Goal: Task Accomplishment & Management: Use online tool/utility

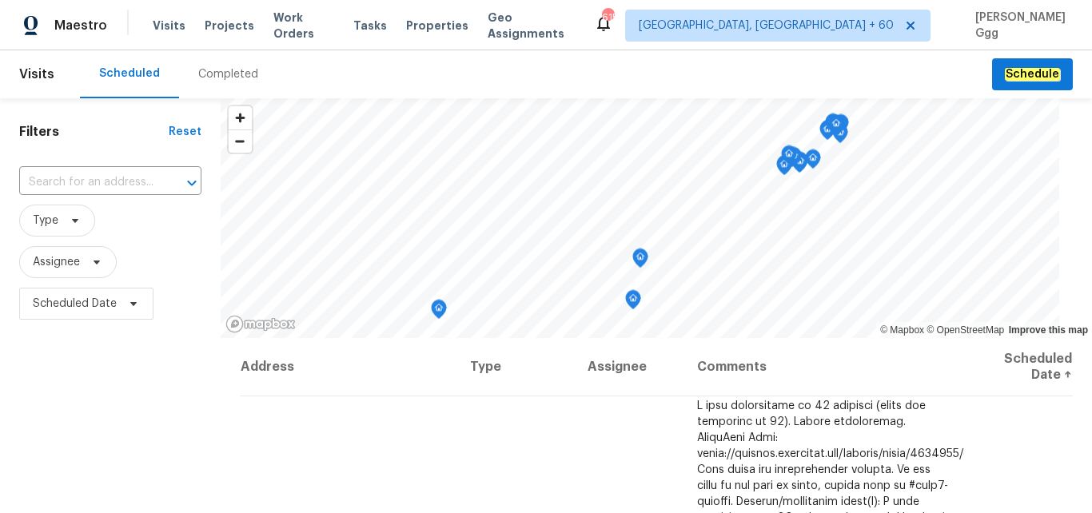
click at [214, 76] on div "Completed" at bounding box center [228, 74] width 60 height 16
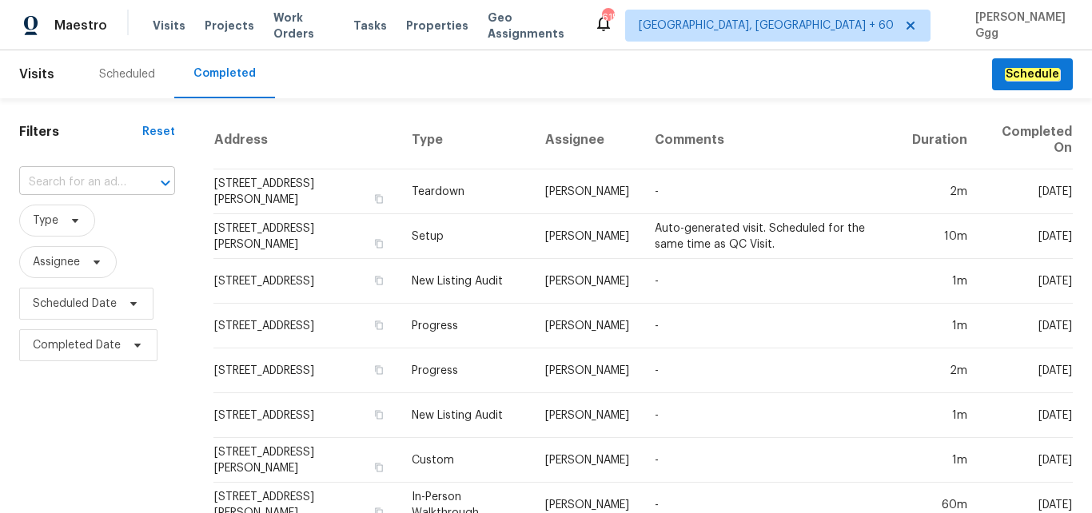
click at [52, 180] on input "text" at bounding box center [74, 182] width 111 height 25
paste input "[STREET_ADDRESS]"
type input "[STREET_ADDRESS]"
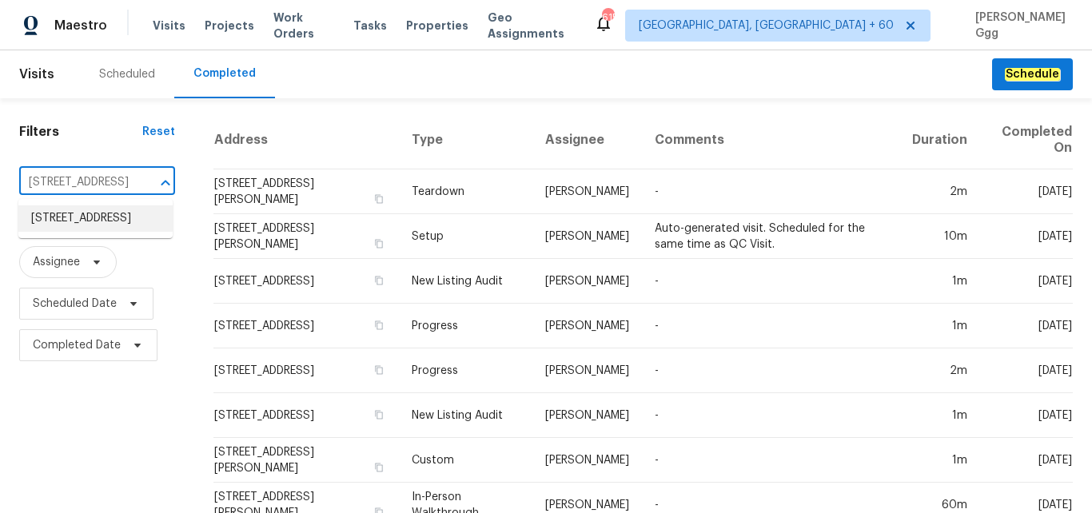
click at [83, 222] on li "[STREET_ADDRESS]" at bounding box center [95, 219] width 154 height 26
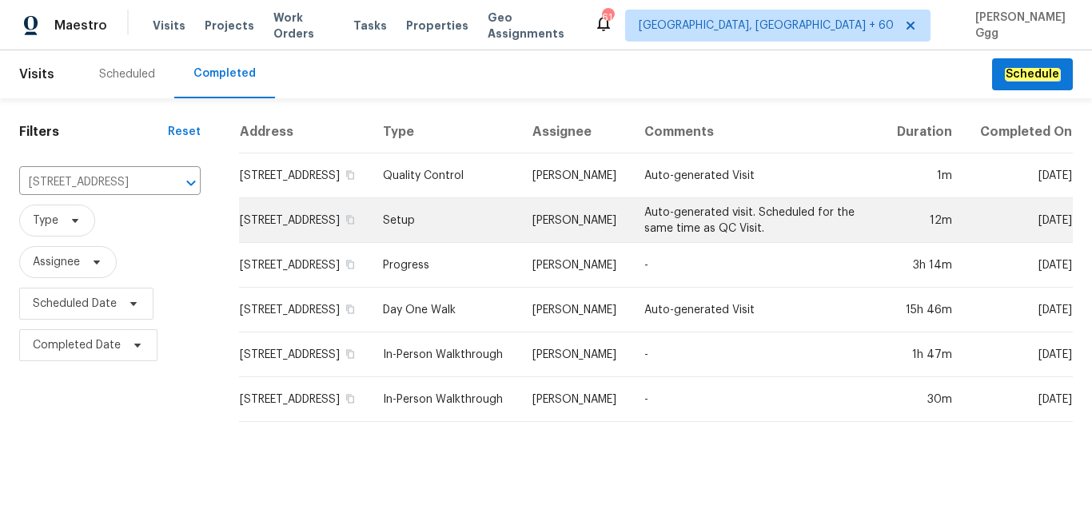
click at [441, 234] on td "Setup" at bounding box center [445, 220] width 150 height 45
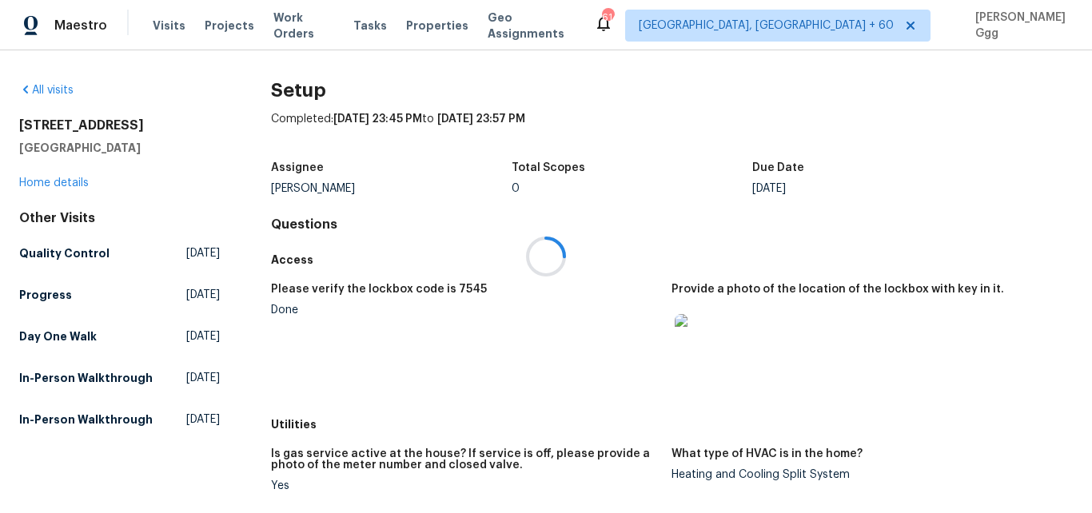
click at [69, 177] on div at bounding box center [546, 256] width 1092 height 513
click at [63, 182] on link "Home details" at bounding box center [54, 183] width 70 height 11
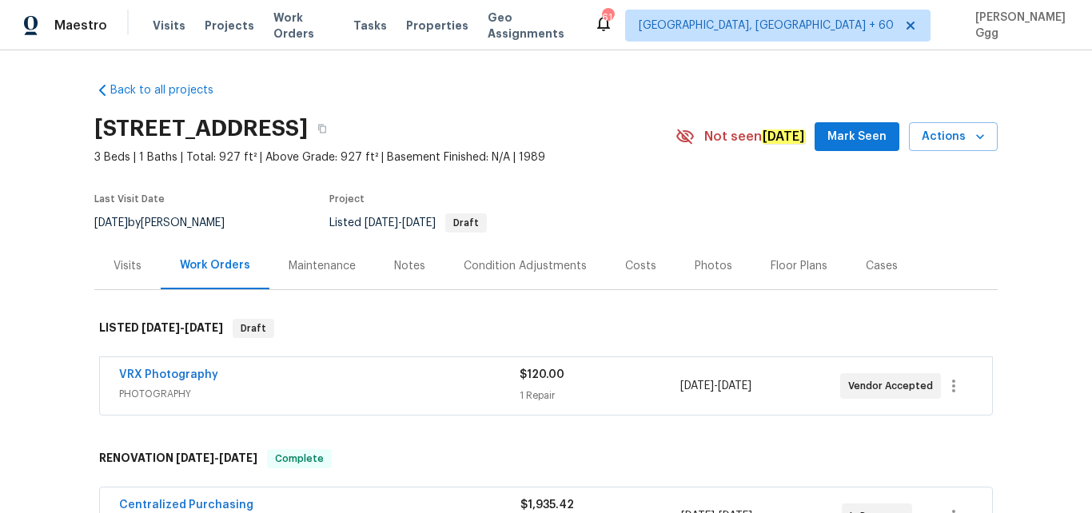
click at [699, 271] on div "Photos" at bounding box center [714, 266] width 38 height 16
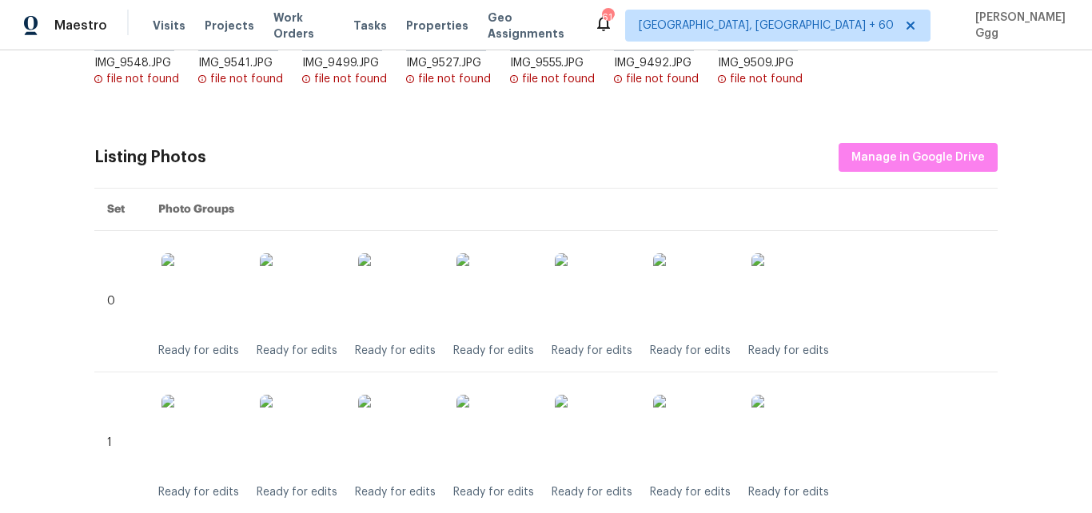
scroll to position [403, 0]
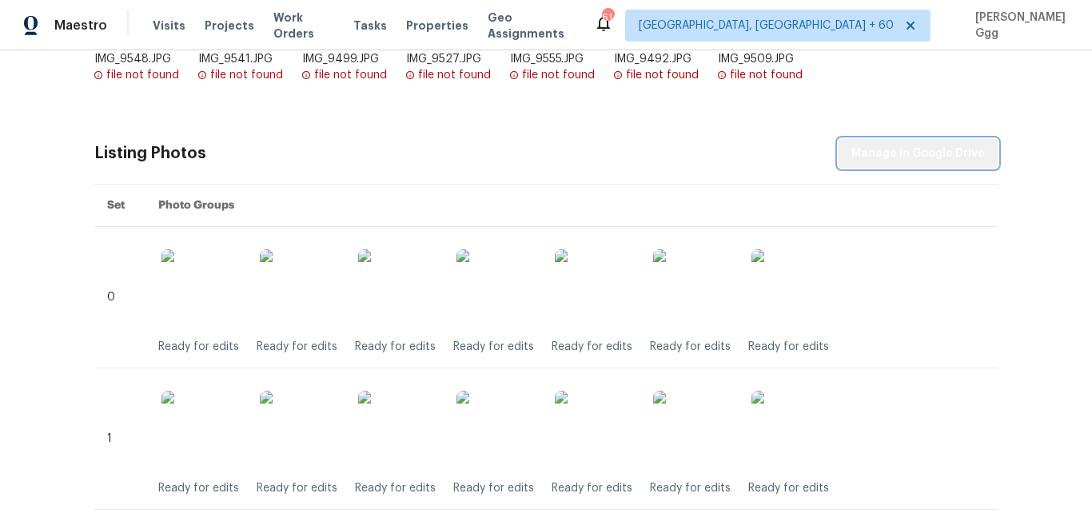
click at [919, 159] on span "Manage in Google Drive" at bounding box center [919, 154] width 134 height 20
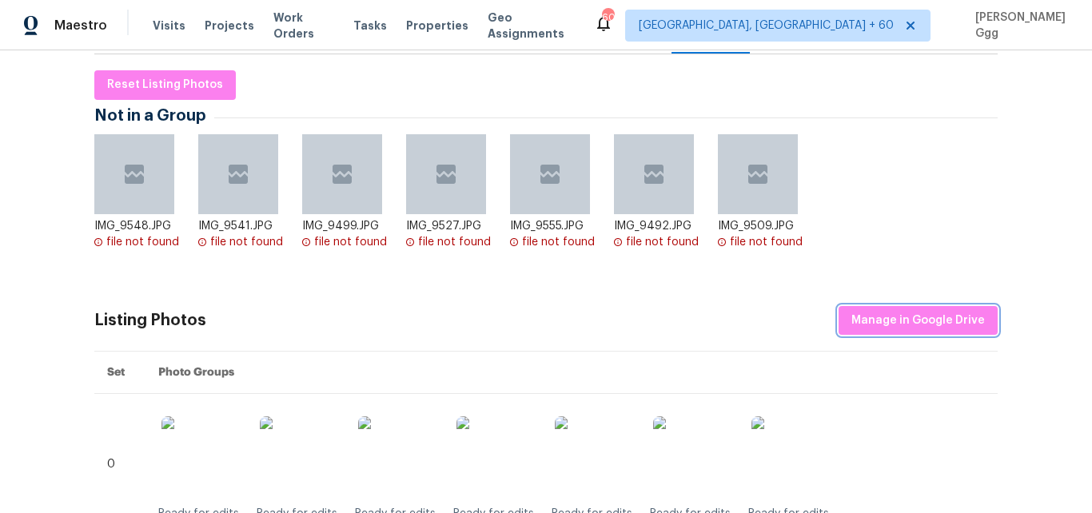
scroll to position [202, 0]
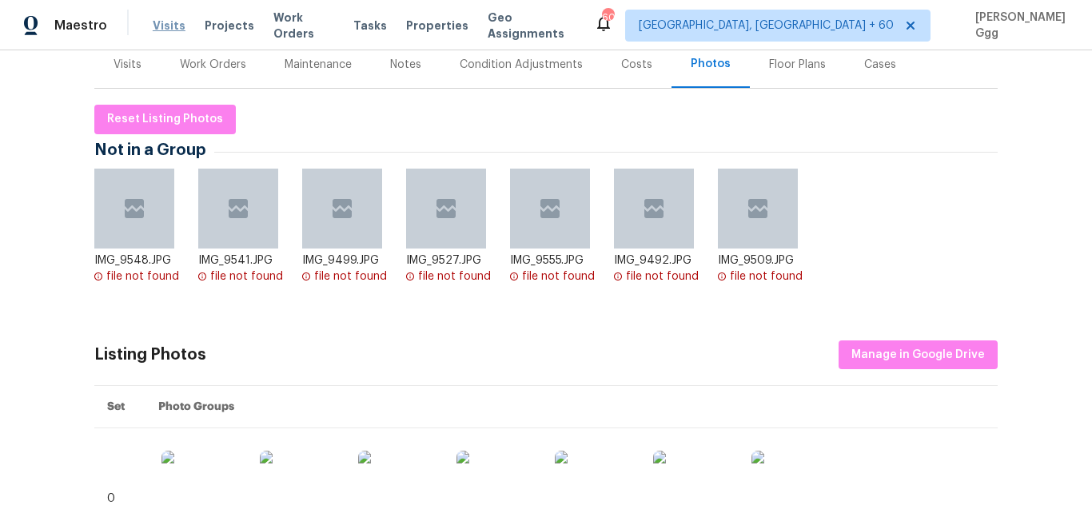
click at [174, 24] on span "Visits" at bounding box center [169, 26] width 33 height 16
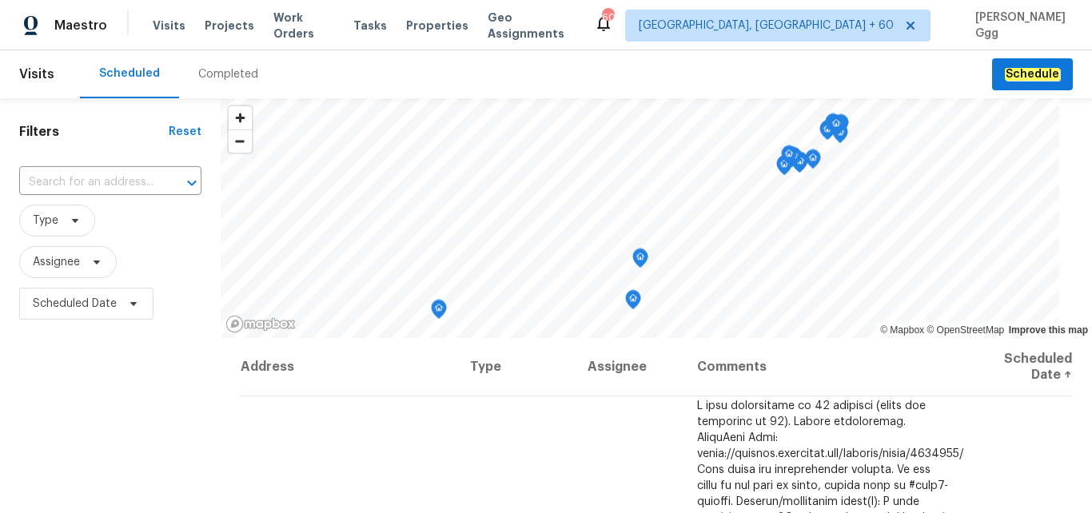
click at [201, 70] on div "Completed" at bounding box center [228, 74] width 60 height 16
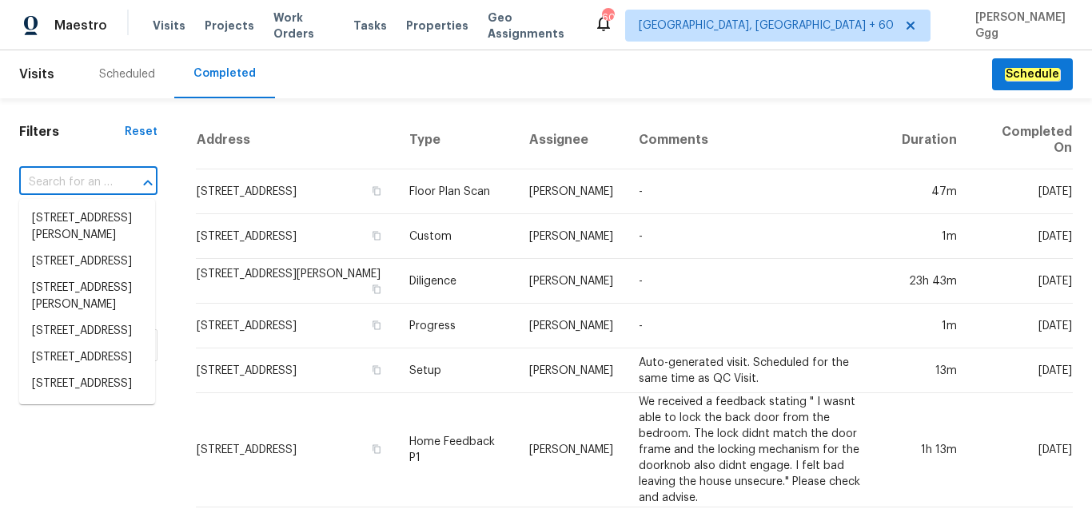
paste input "[STREET_ADDRESS]"
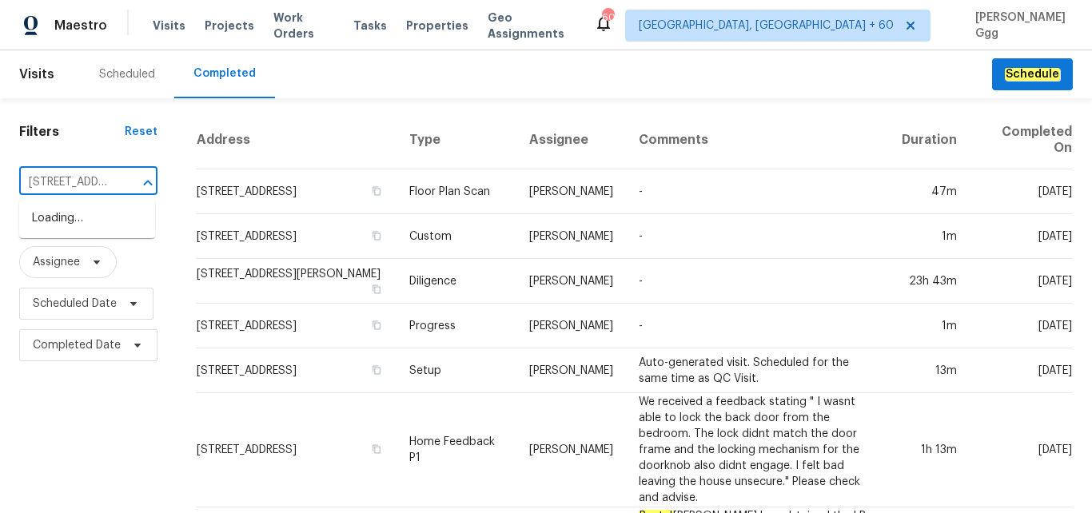
type input "[STREET_ADDRESS]"
click at [99, 232] on li "[STREET_ADDRESS]" at bounding box center [87, 219] width 136 height 26
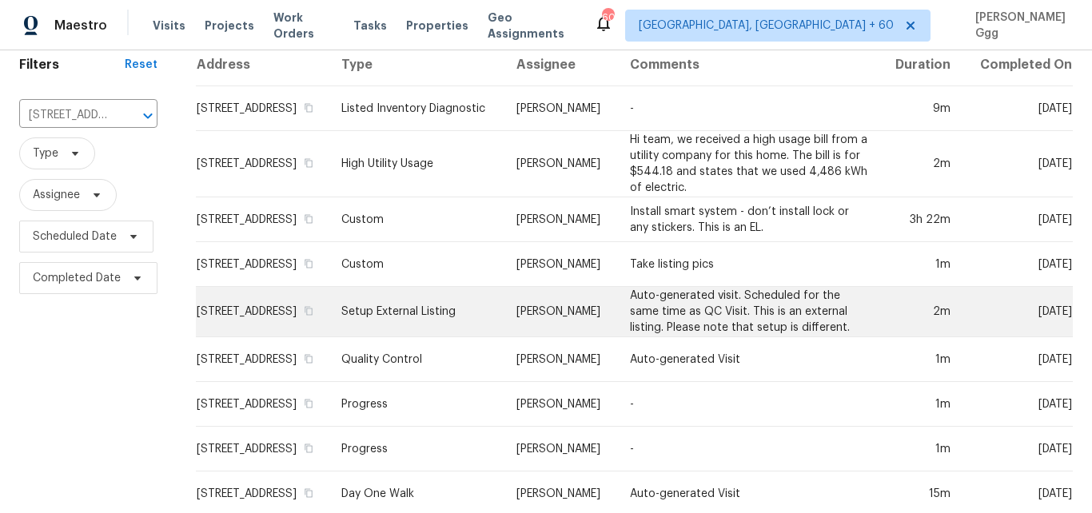
scroll to position [134, 0]
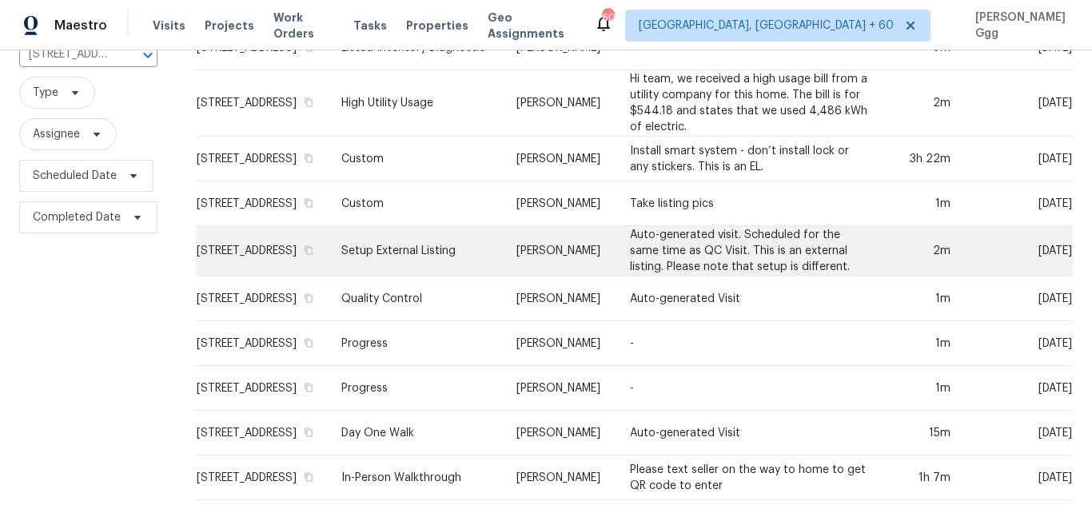
click at [439, 259] on td "Setup External Listing" at bounding box center [416, 251] width 175 height 50
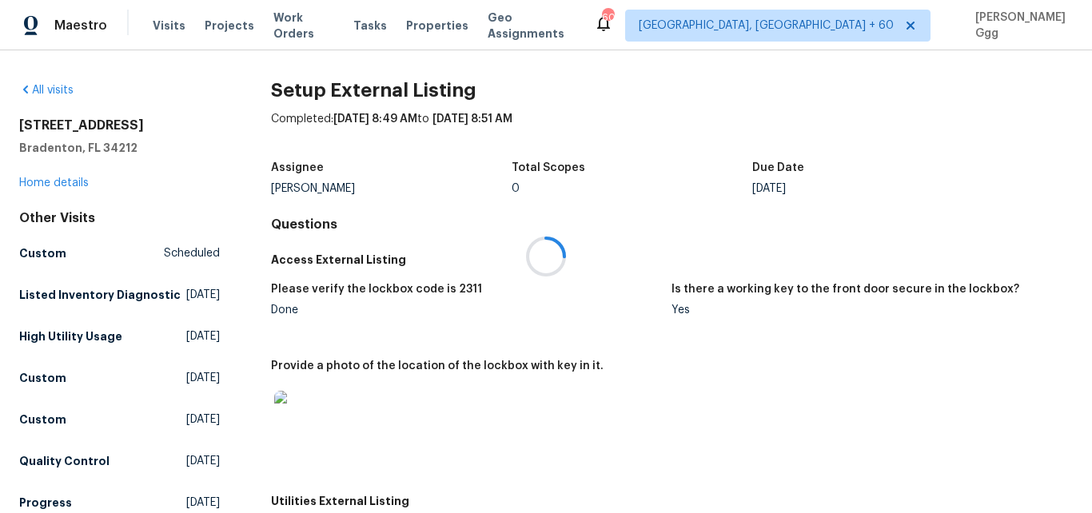
click at [53, 183] on div at bounding box center [546, 256] width 1092 height 513
click at [53, 183] on link "Home details" at bounding box center [54, 183] width 70 height 11
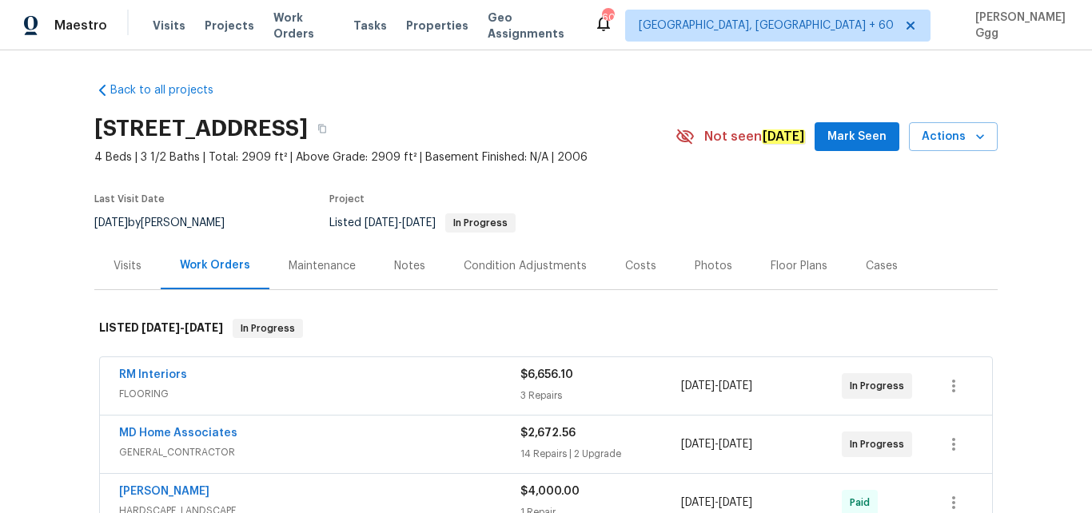
click at [695, 266] on div "Photos" at bounding box center [714, 266] width 38 height 16
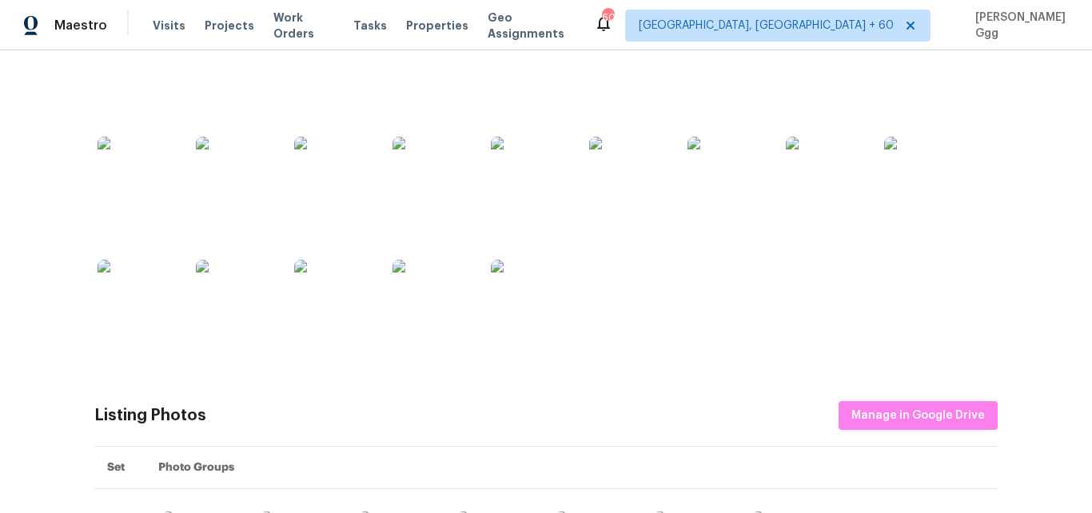
scroll to position [537, 0]
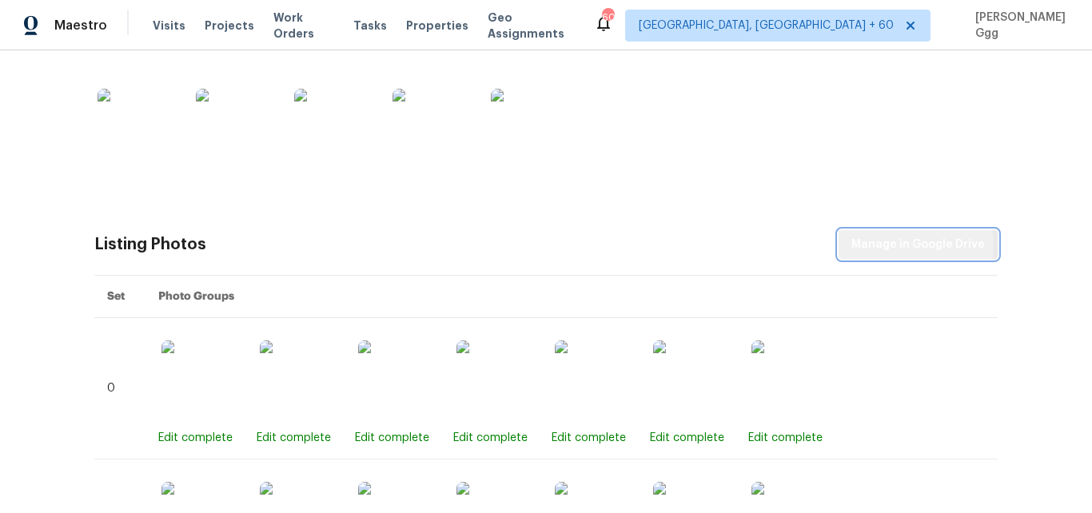
click at [898, 247] on span "Manage in Google Drive" at bounding box center [919, 245] width 134 height 20
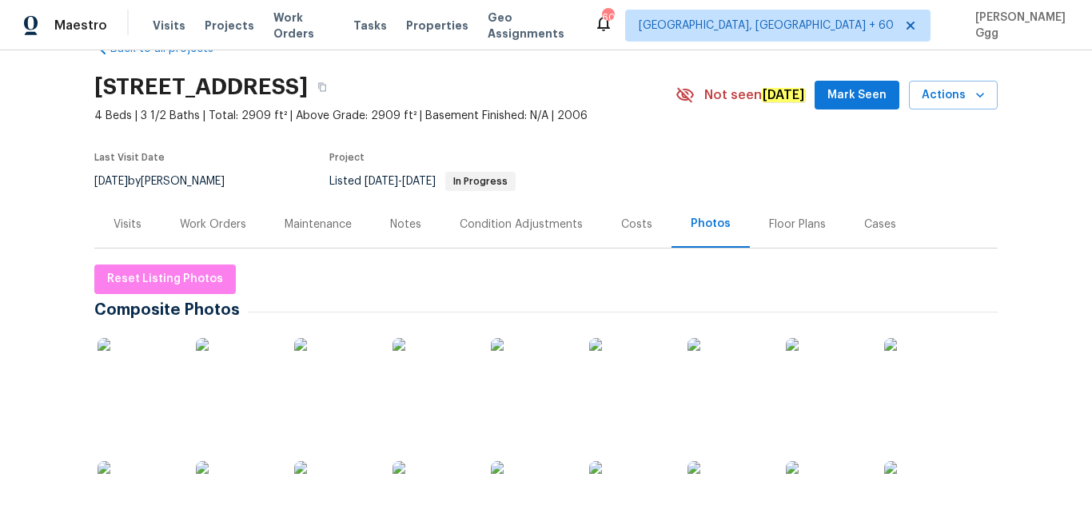
scroll to position [0, 0]
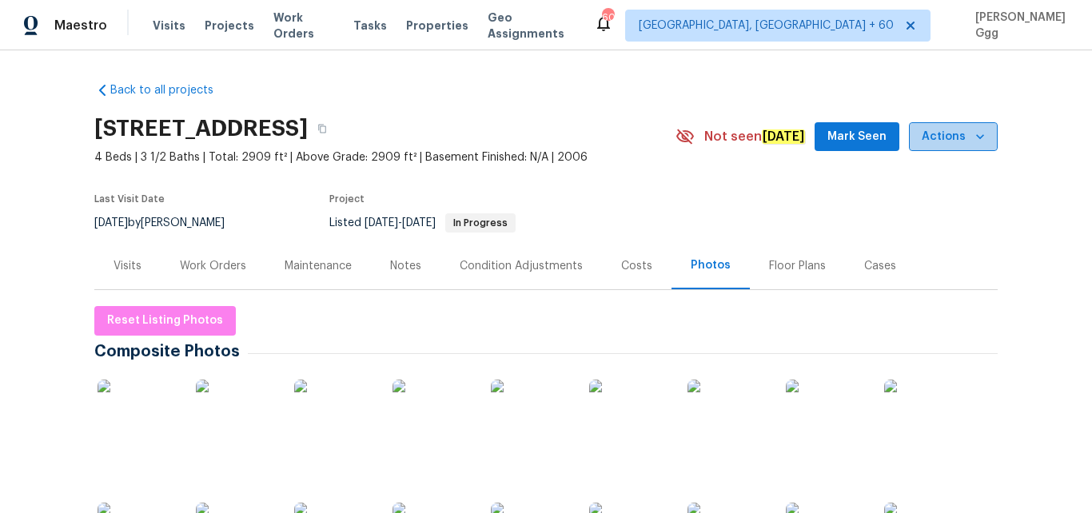
click at [983, 137] on button "Actions" at bounding box center [953, 137] width 89 height 30
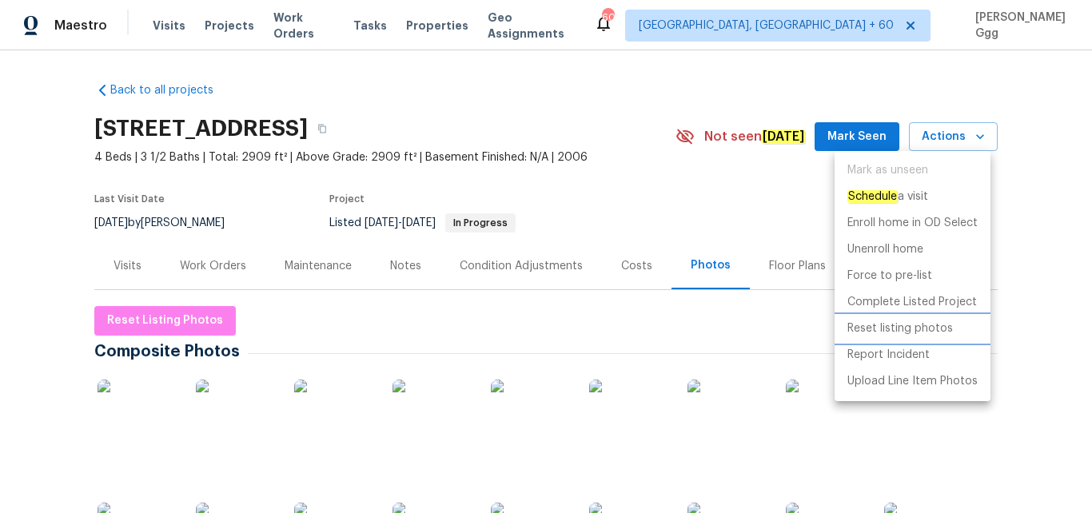
click at [902, 337] on li "Reset listing photos" at bounding box center [913, 329] width 156 height 26
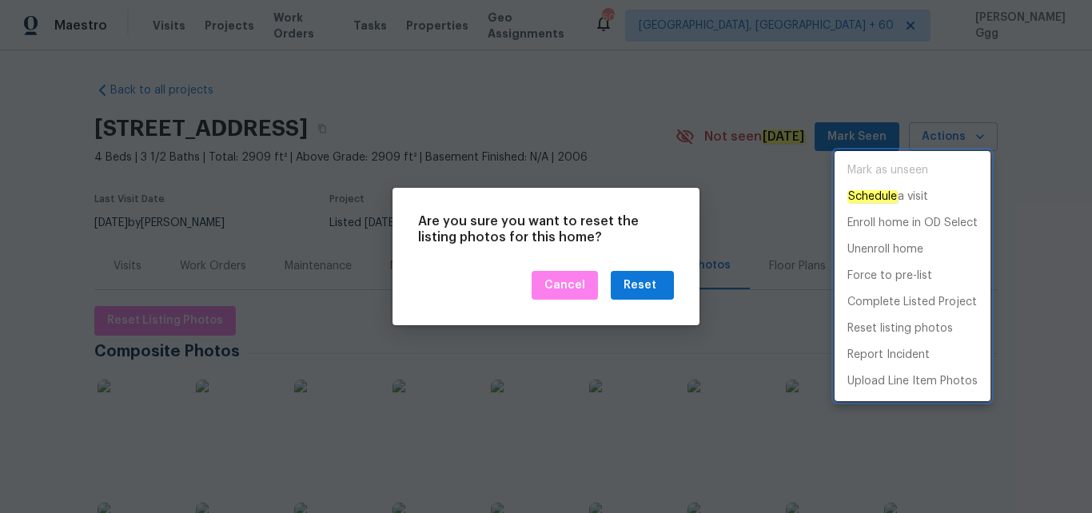
click at [645, 285] on div at bounding box center [546, 256] width 1092 height 513
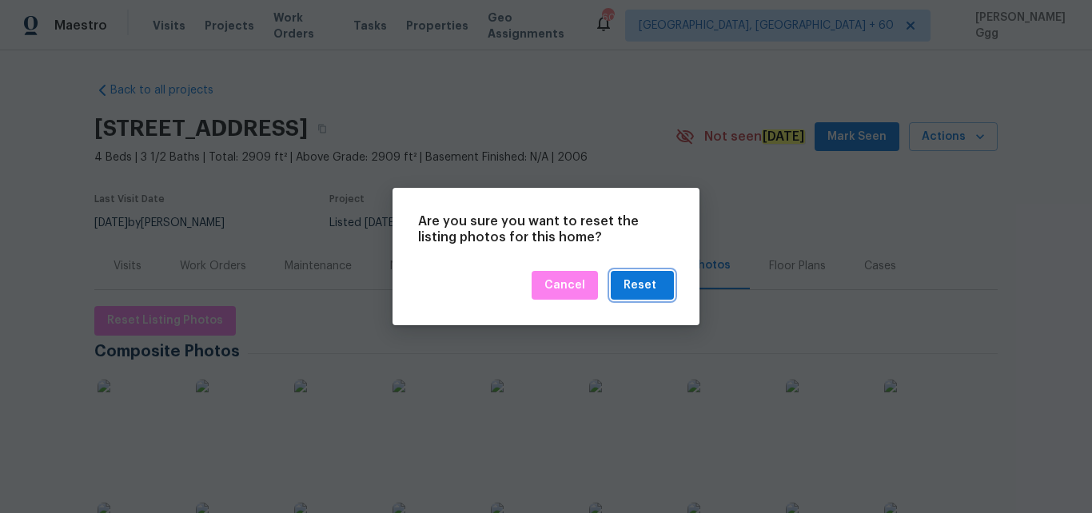
click at [645, 285] on div "Reset" at bounding box center [640, 286] width 33 height 20
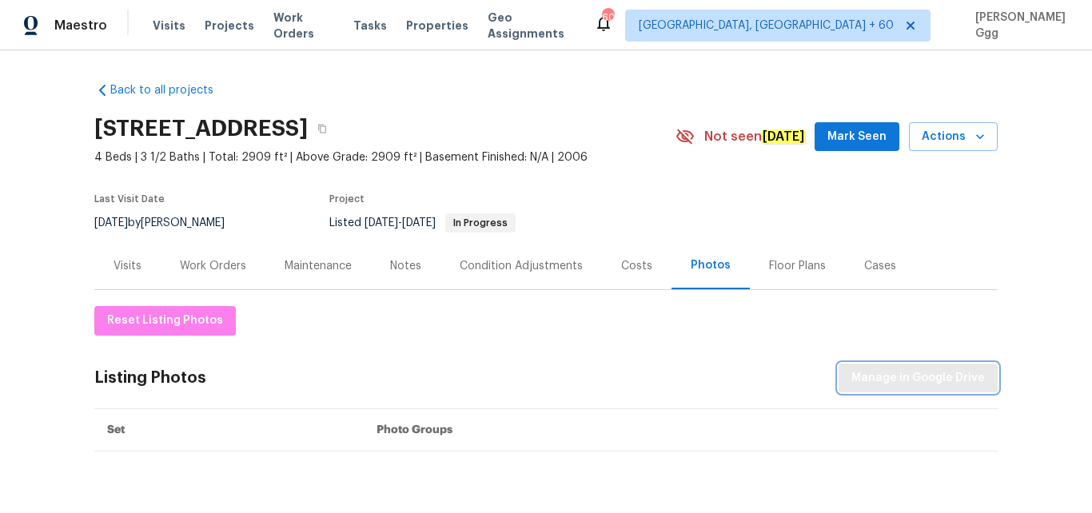
click at [892, 377] on span "Manage in Google Drive" at bounding box center [919, 379] width 134 height 20
